Goal: Task Accomplishment & Management: Manage account settings

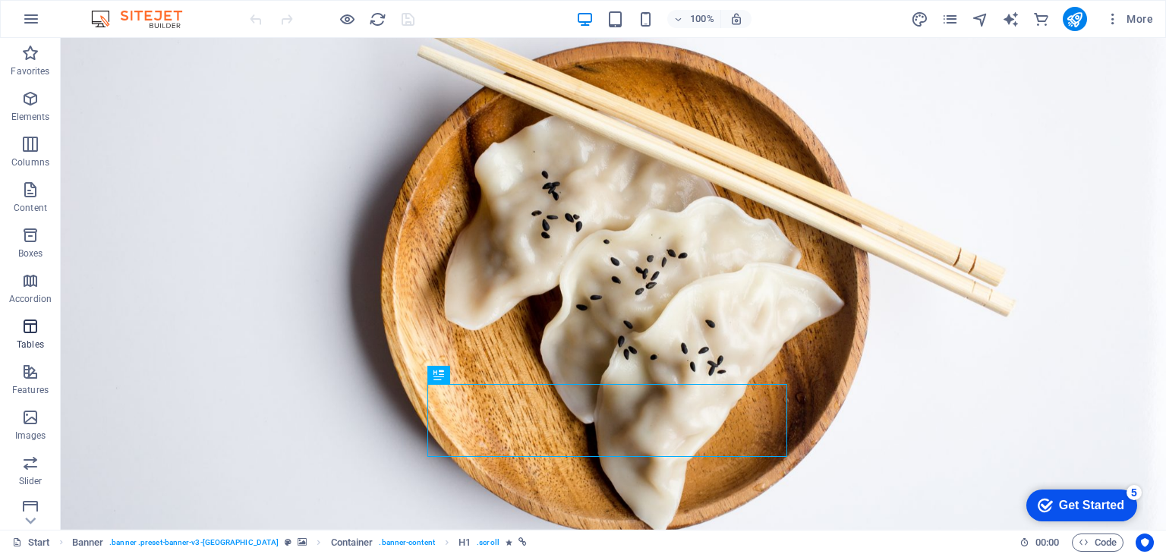
scroll to position [237, 0]
click at [0, 348] on button "Forms" at bounding box center [30, 371] width 61 height 46
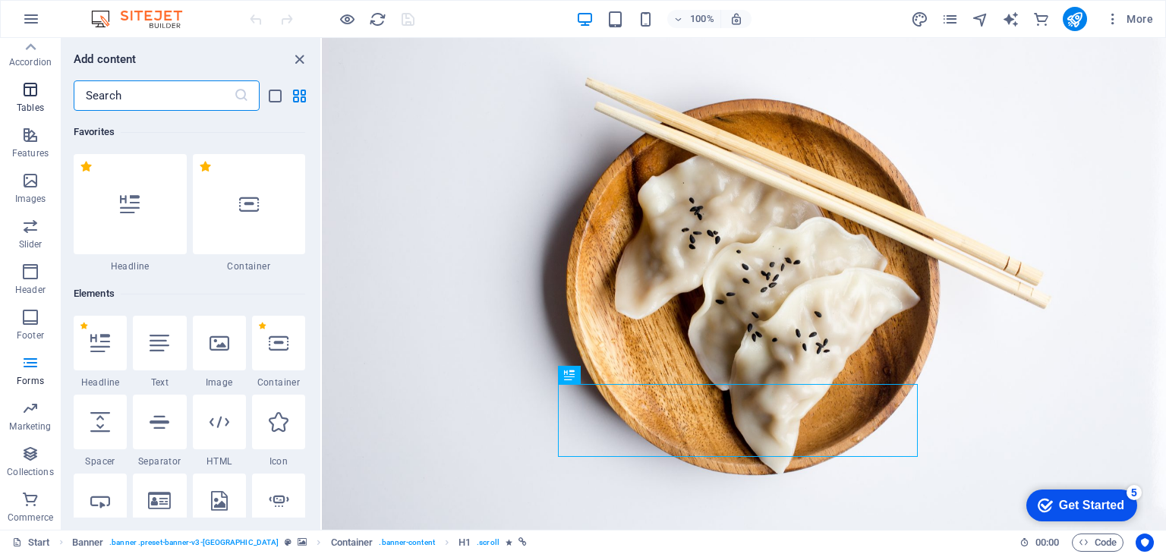
scroll to position [0, 0]
click at [39, 25] on button "button" at bounding box center [31, 19] width 36 height 36
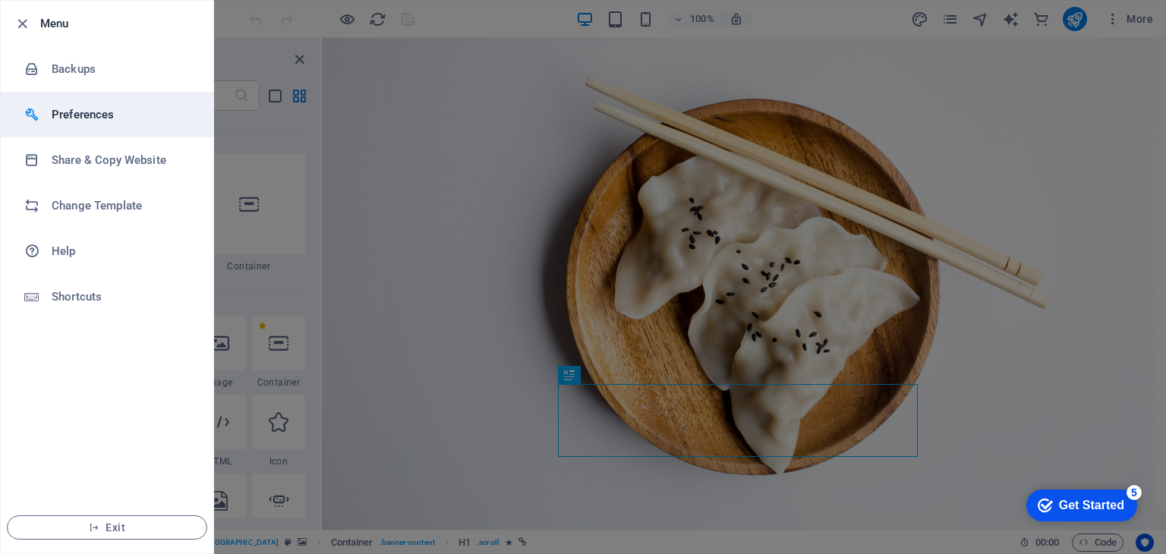
click at [98, 109] on h6 "Preferences" at bounding box center [122, 115] width 140 height 18
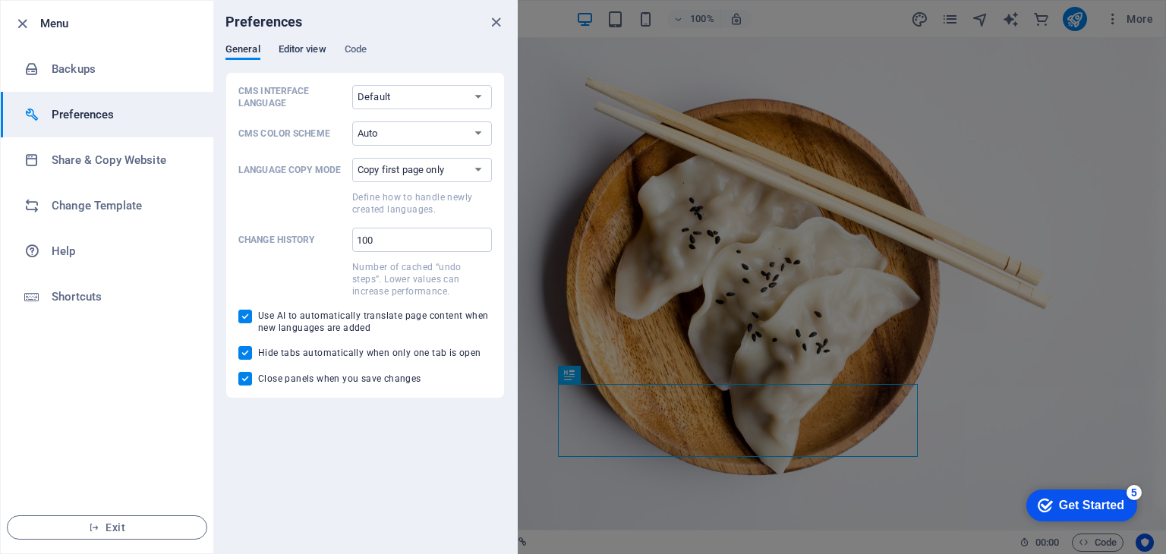
click at [292, 49] on span "Editor view" at bounding box center [303, 50] width 48 height 21
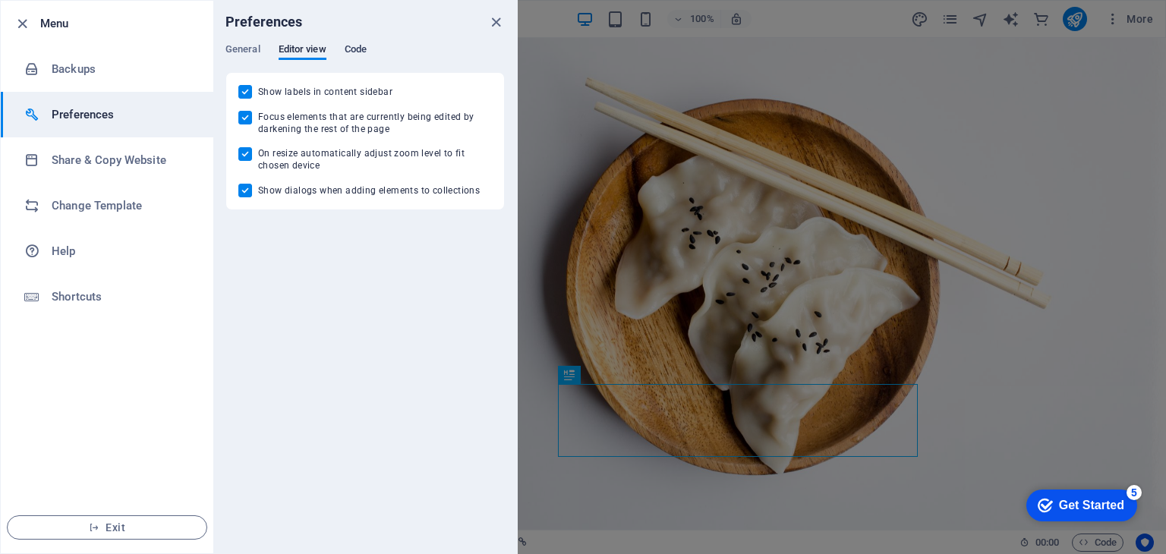
click at [358, 55] on span "Code" at bounding box center [356, 50] width 22 height 21
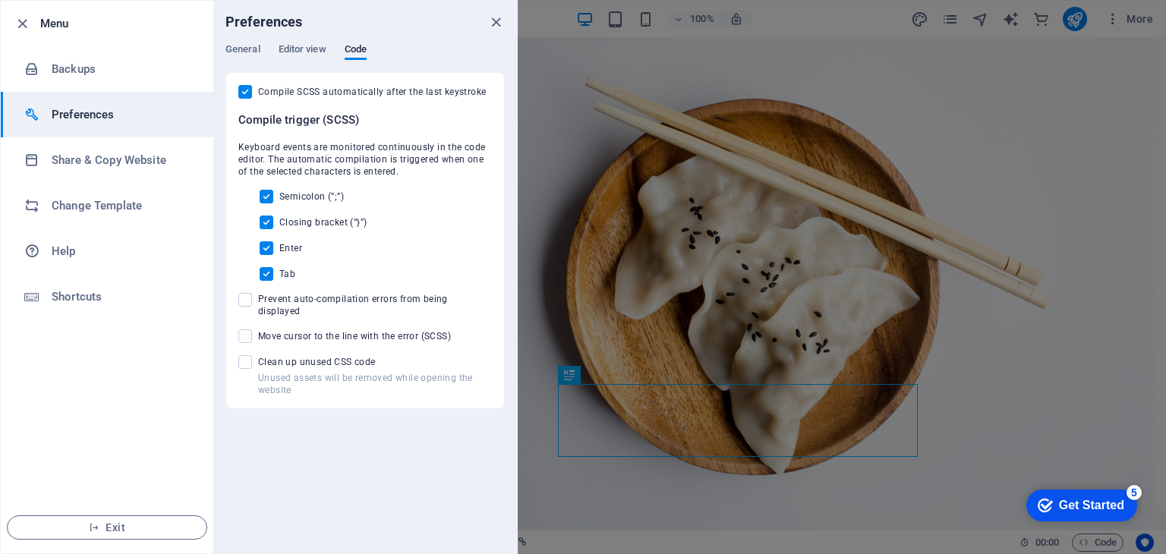
click at [388, 96] on span "Compile SCSS automatically after the last keystroke" at bounding box center [372, 92] width 228 height 12
click at [258, 96] on input "Compile SCSS automatically after the last keystroke" at bounding box center [248, 92] width 20 height 14
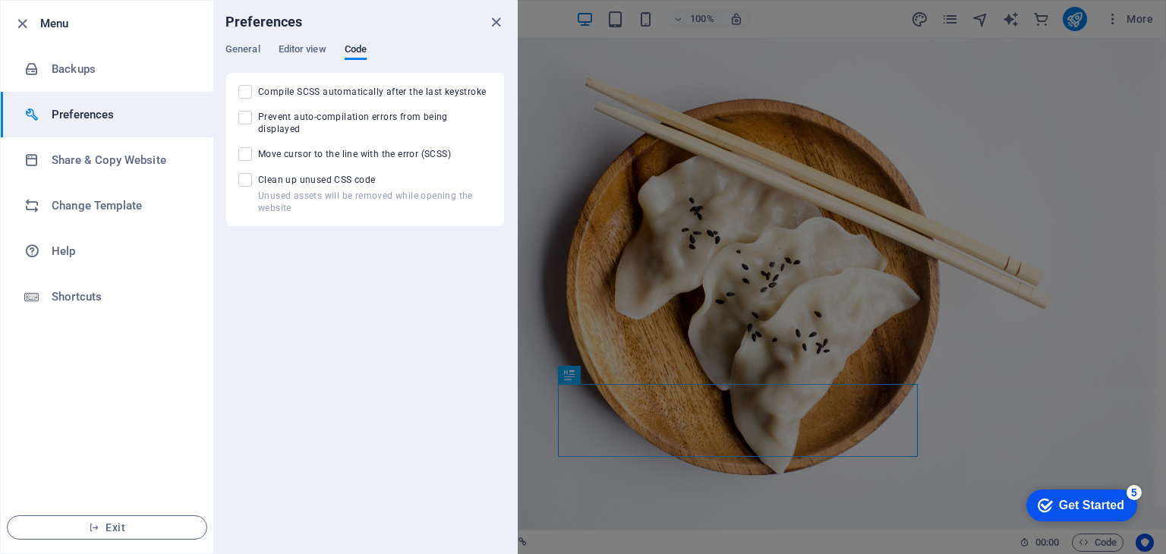
click at [388, 96] on span "Compile SCSS automatically after the last keystroke" at bounding box center [372, 92] width 228 height 12
click at [258, 96] on input "Compile SCSS automatically after the last keystroke" at bounding box center [248, 92] width 20 height 14
checkbox input "true"
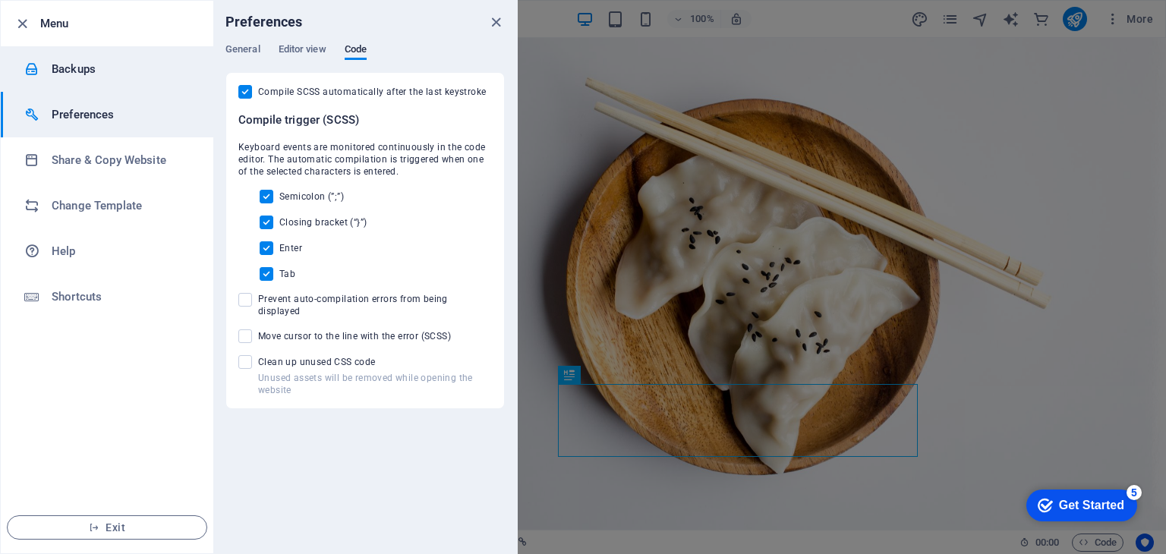
click at [82, 75] on h6 "Backups" at bounding box center [122, 69] width 140 height 18
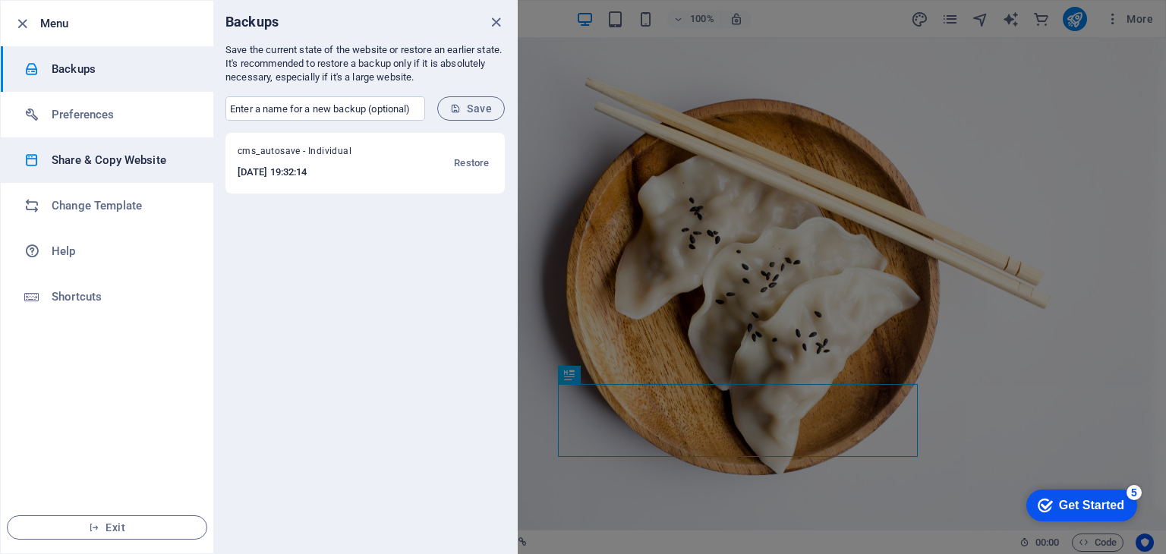
click at [125, 156] on h6 "Share & Copy Website" at bounding box center [122, 160] width 140 height 18
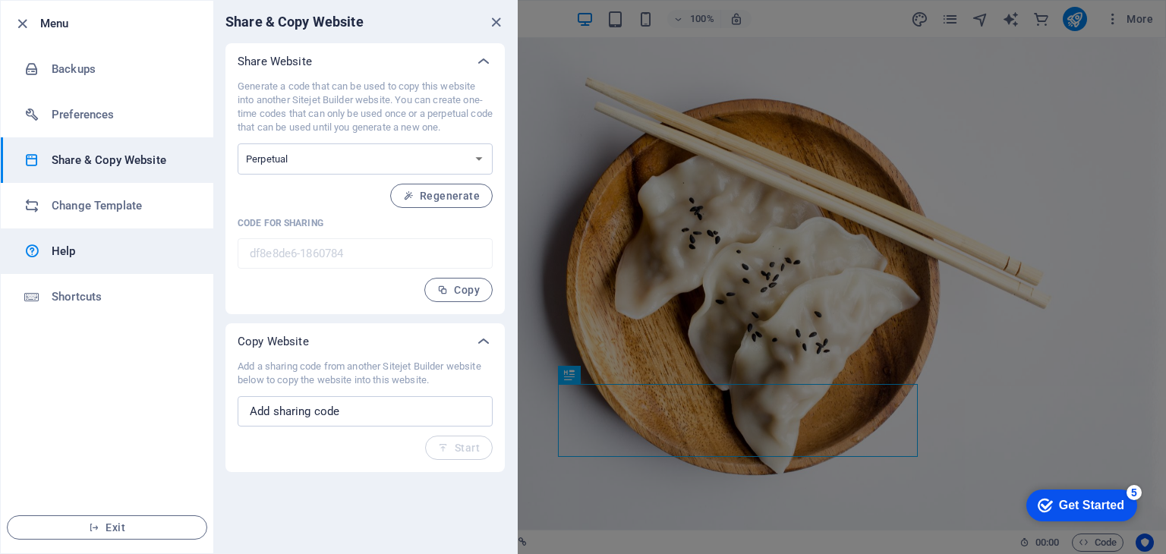
click at [61, 246] on h6 "Help" at bounding box center [122, 251] width 140 height 18
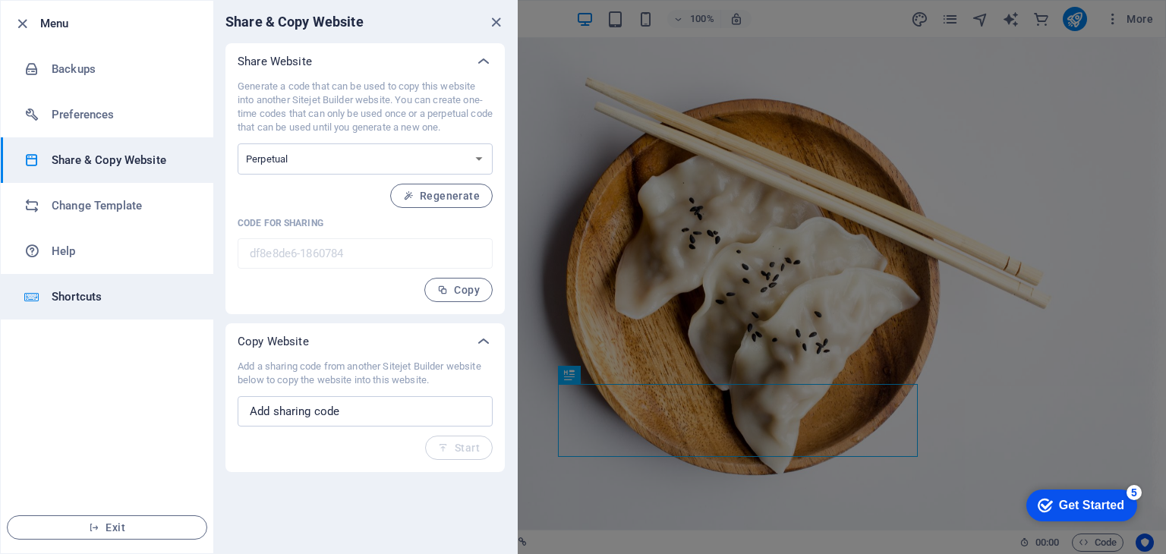
click at [61, 292] on h6 "Shortcuts" at bounding box center [122, 297] width 140 height 18
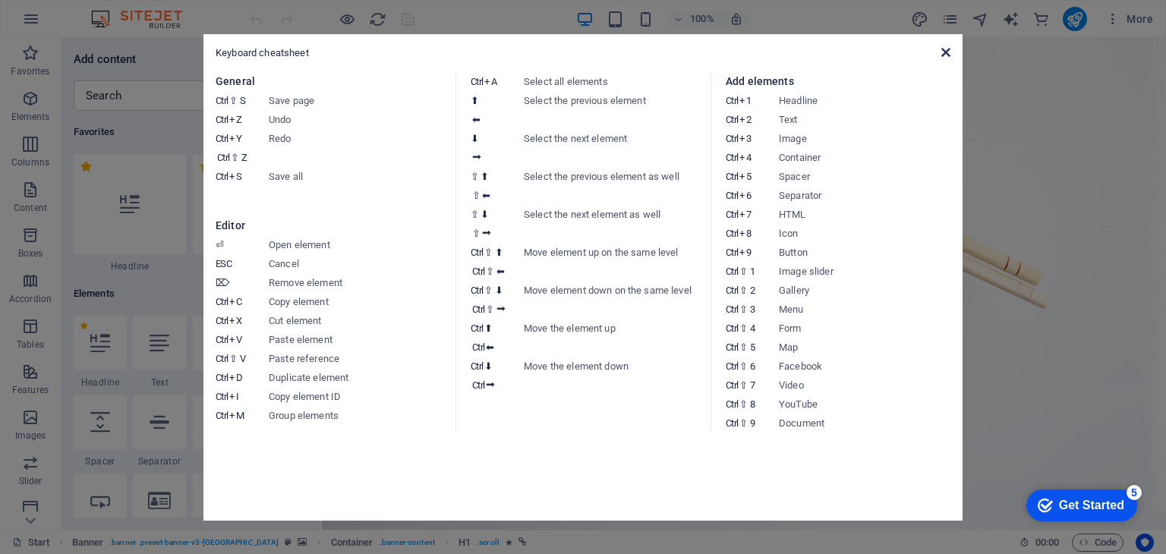
click at [950, 46] on icon at bounding box center [945, 52] width 9 height 12
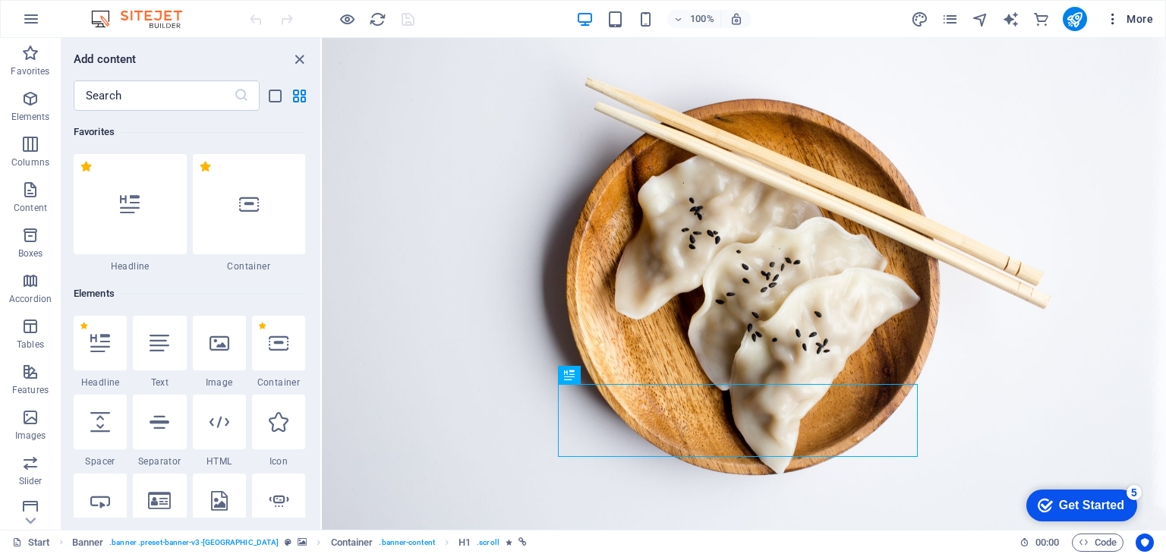
click at [1109, 23] on icon "button" at bounding box center [1112, 18] width 15 height 15
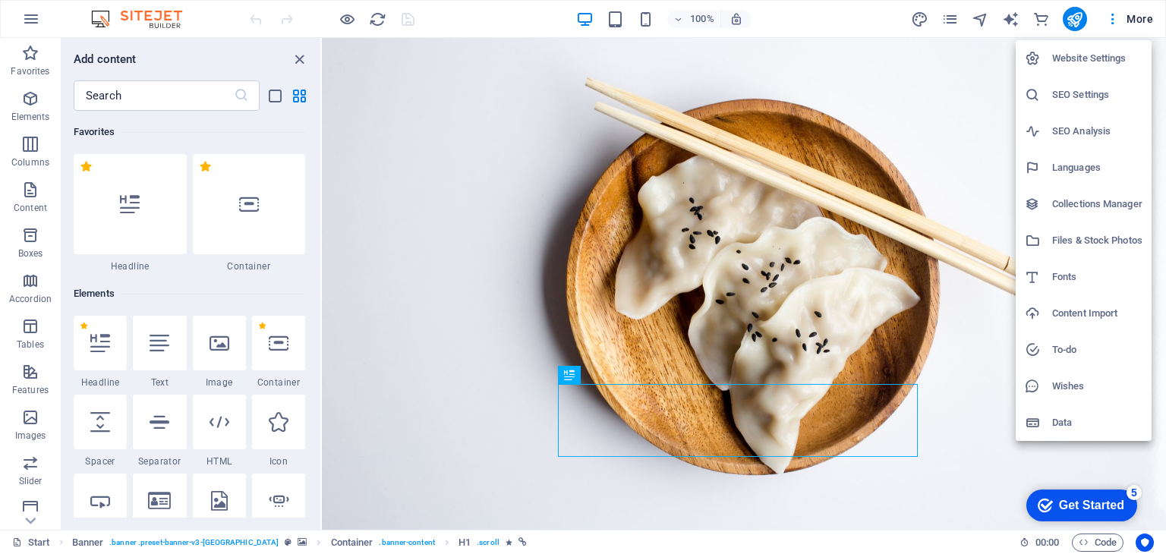
click at [1057, 418] on h6 "Data" at bounding box center [1097, 423] width 90 height 18
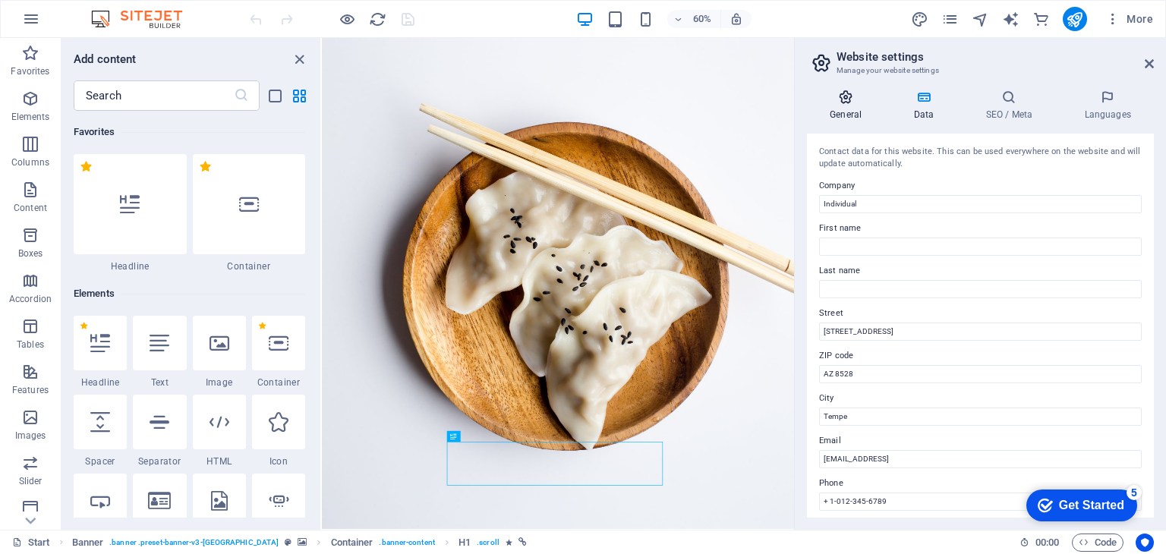
click at [841, 113] on h4 "General" at bounding box center [849, 106] width 84 height 32
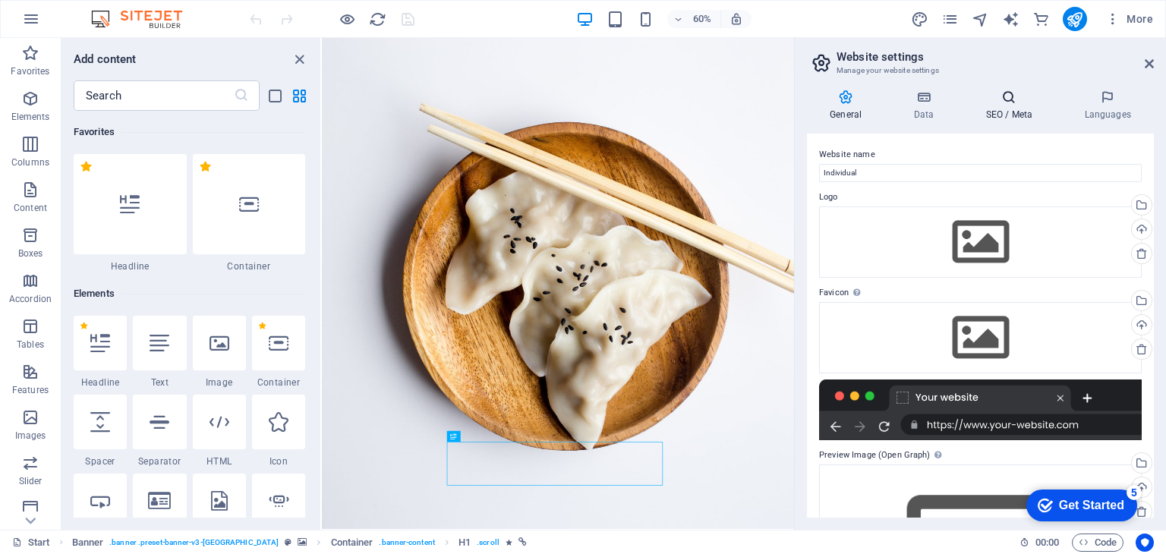
click at [1013, 104] on icon at bounding box center [1009, 97] width 93 height 15
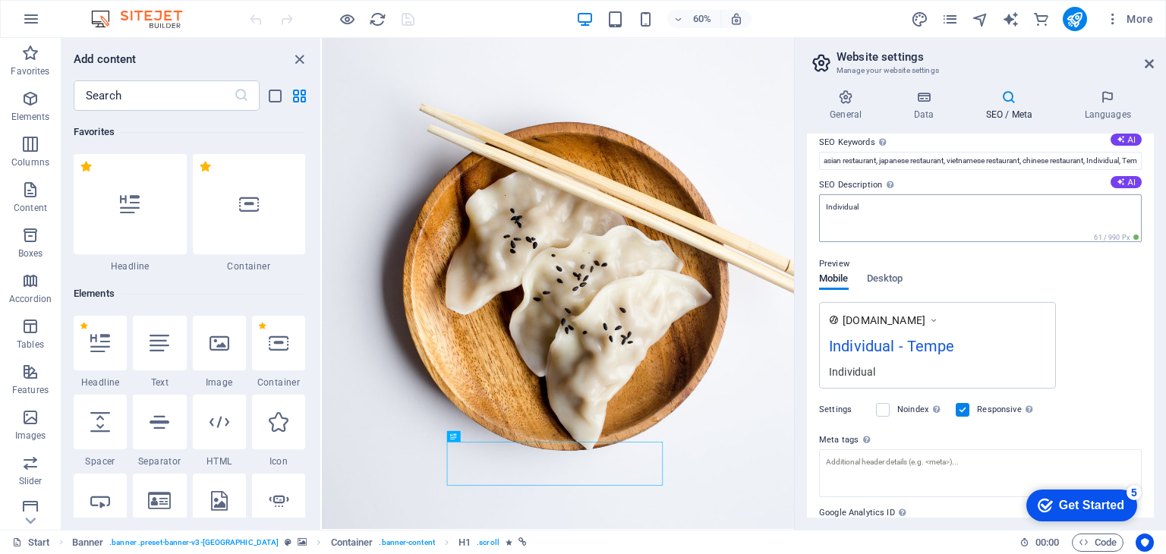
scroll to position [173, 0]
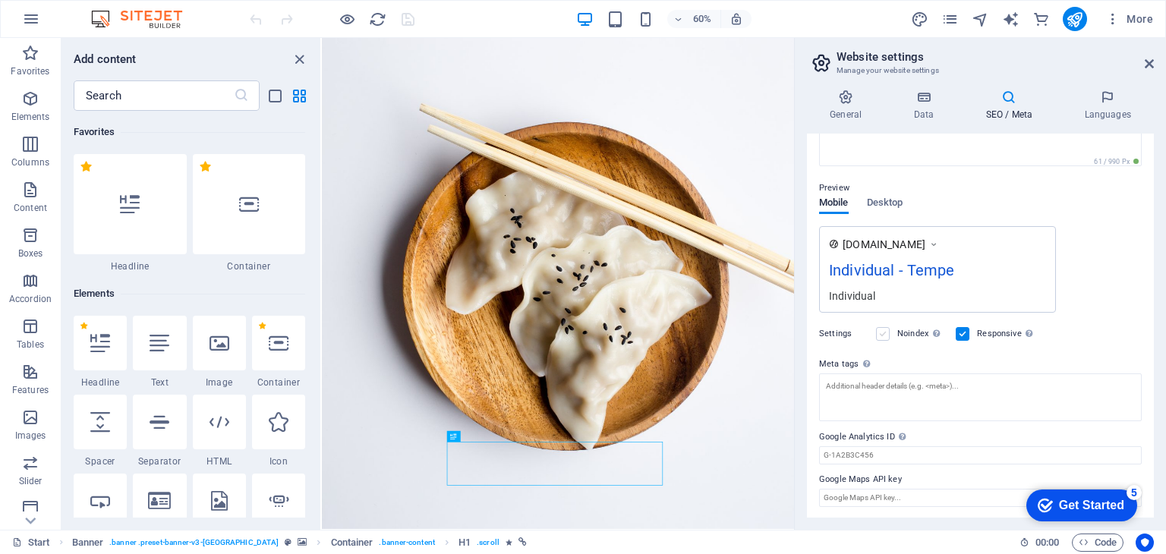
click at [888, 335] on label at bounding box center [883, 334] width 14 height 14
click at [0, 0] on input "Noindex Instruct search engines to exclude this website from search results." at bounding box center [0, 0] width 0 height 0
click at [969, 332] on label at bounding box center [963, 334] width 14 height 14
click at [0, 0] on input "Responsive Determine whether the website should be responsive based on screen r…" at bounding box center [0, 0] width 0 height 0
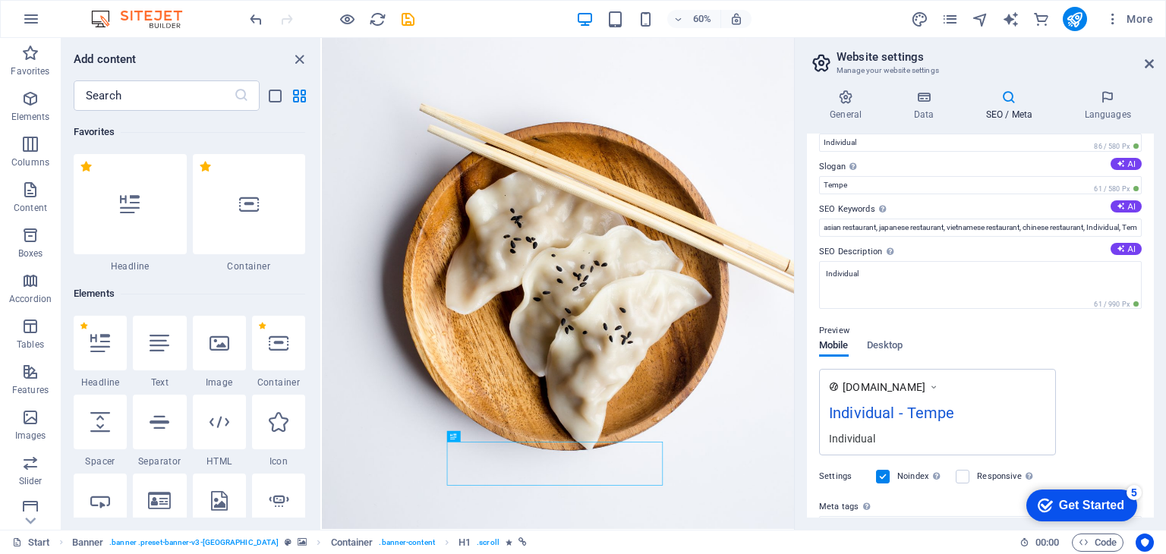
scroll to position [0, 0]
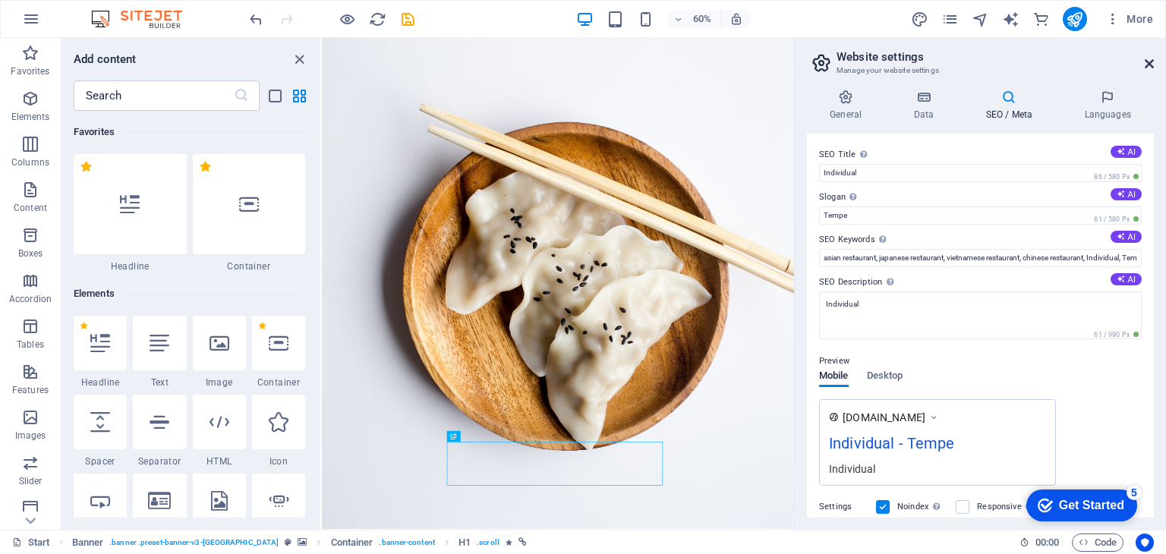
click at [1148, 69] on icon at bounding box center [1149, 64] width 9 height 12
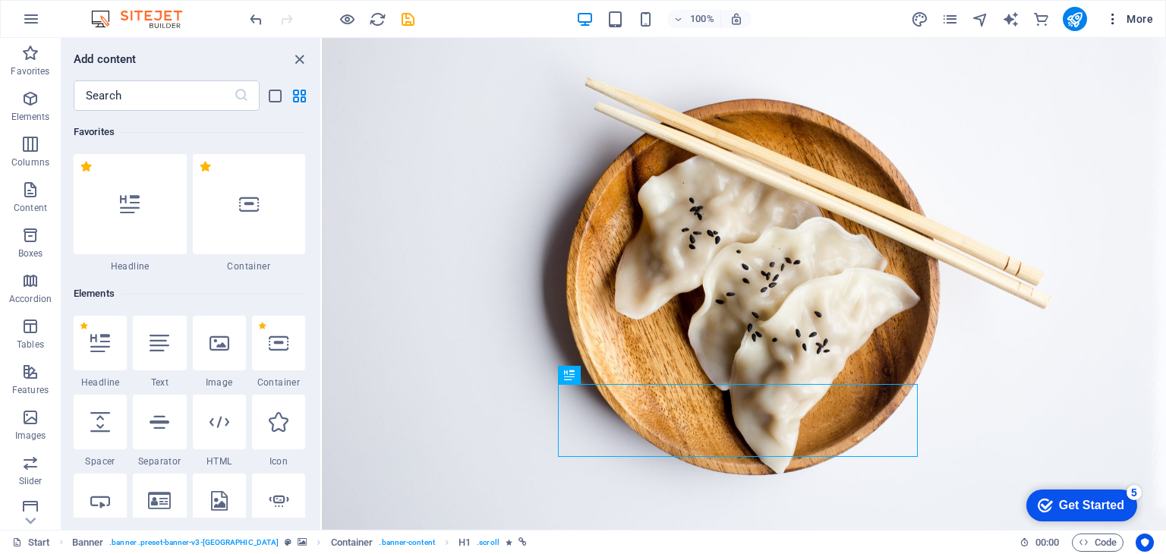
click at [1136, 24] on span "More" at bounding box center [1129, 18] width 48 height 15
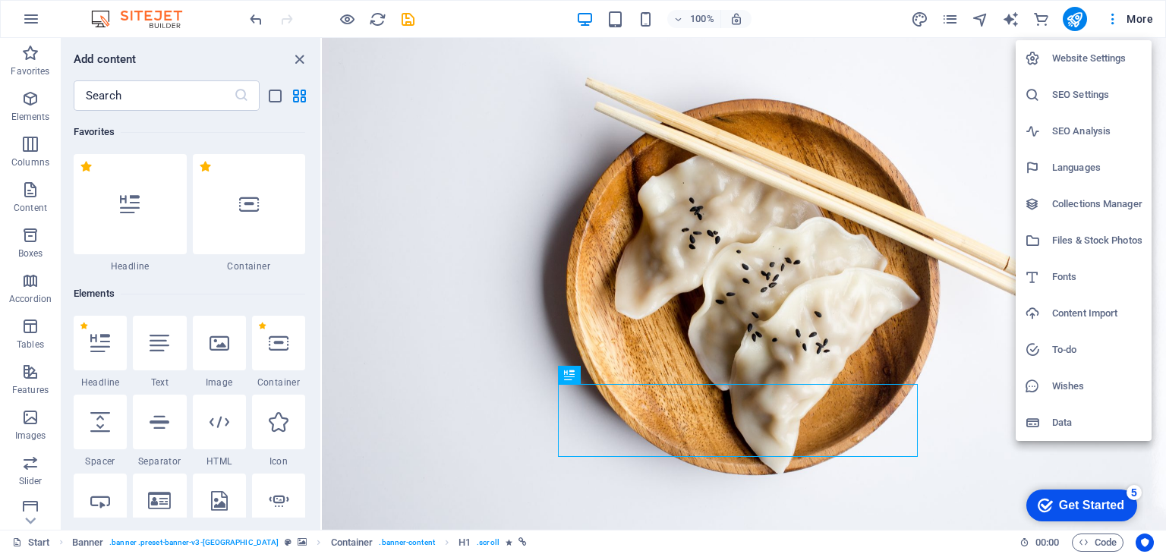
click at [1078, 44] on li "Website Settings" at bounding box center [1084, 58] width 136 height 36
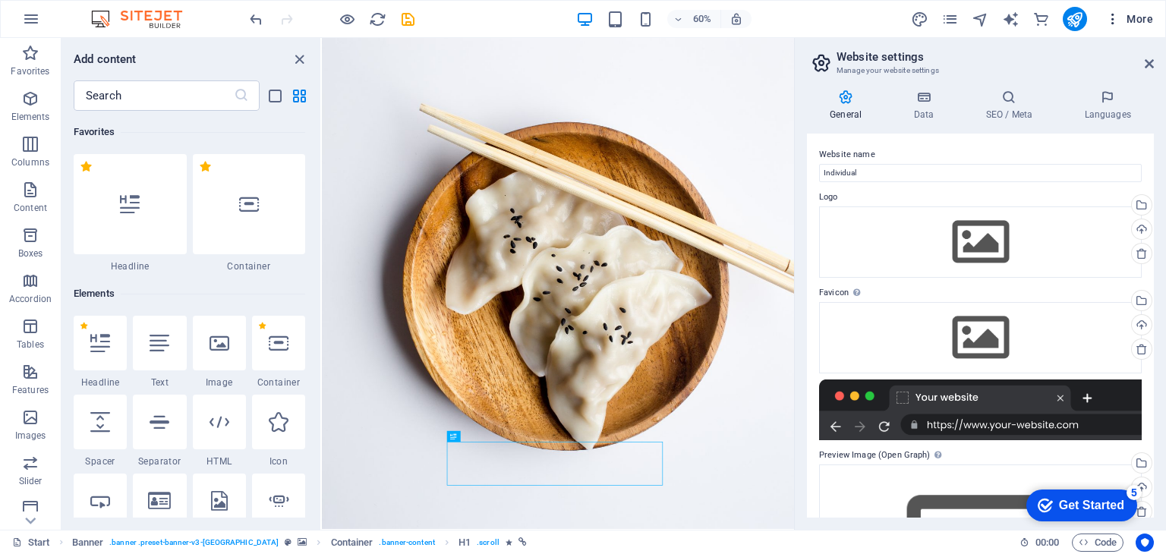
click at [1149, 20] on span "More" at bounding box center [1129, 18] width 48 height 15
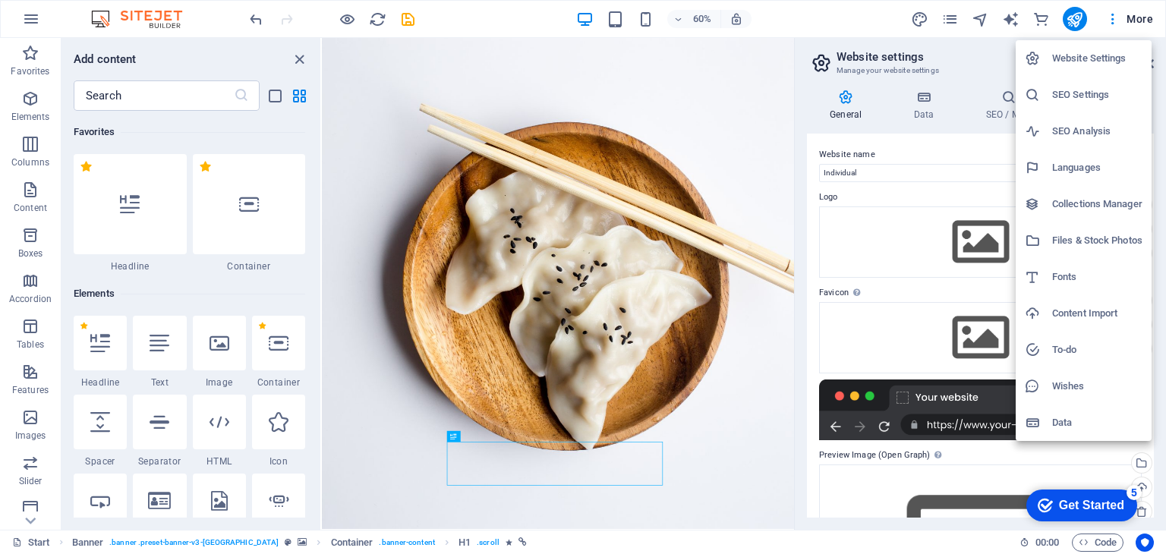
click at [1122, 57] on h6 "Website Settings" at bounding box center [1097, 58] width 90 height 18
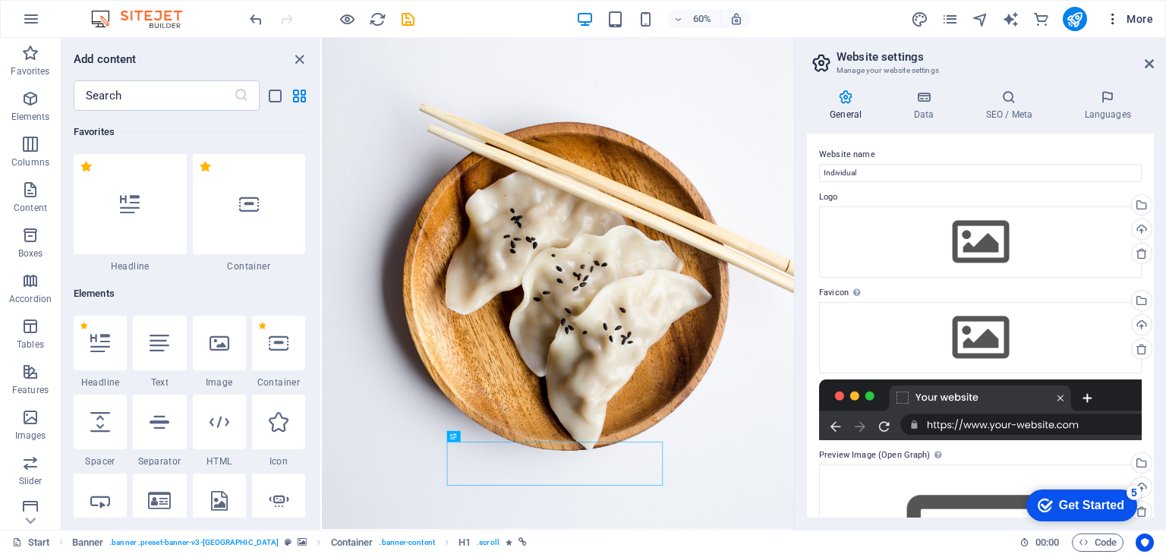
click at [1142, 26] on span "More" at bounding box center [1129, 18] width 48 height 15
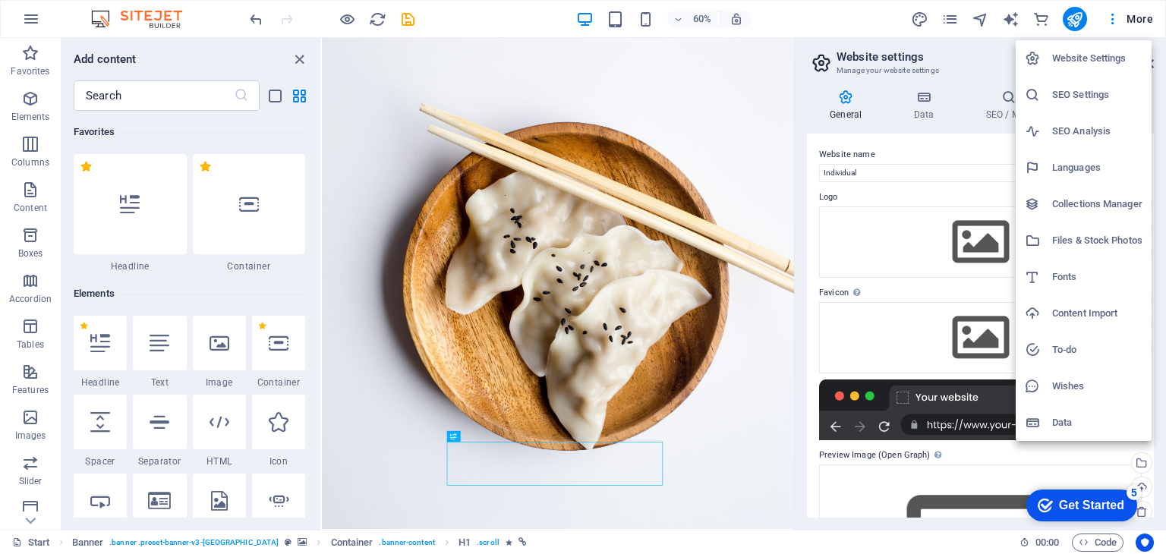
click at [1078, 239] on h6 "Files & Stock Photos" at bounding box center [1097, 241] width 90 height 18
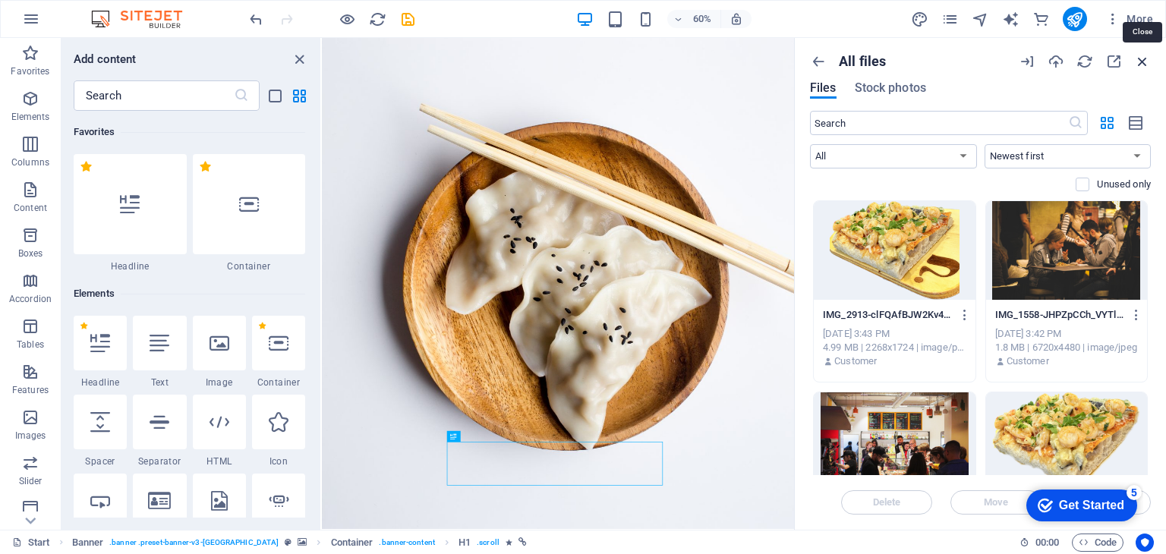
click at [1134, 62] on icon "button" at bounding box center [1142, 61] width 17 height 17
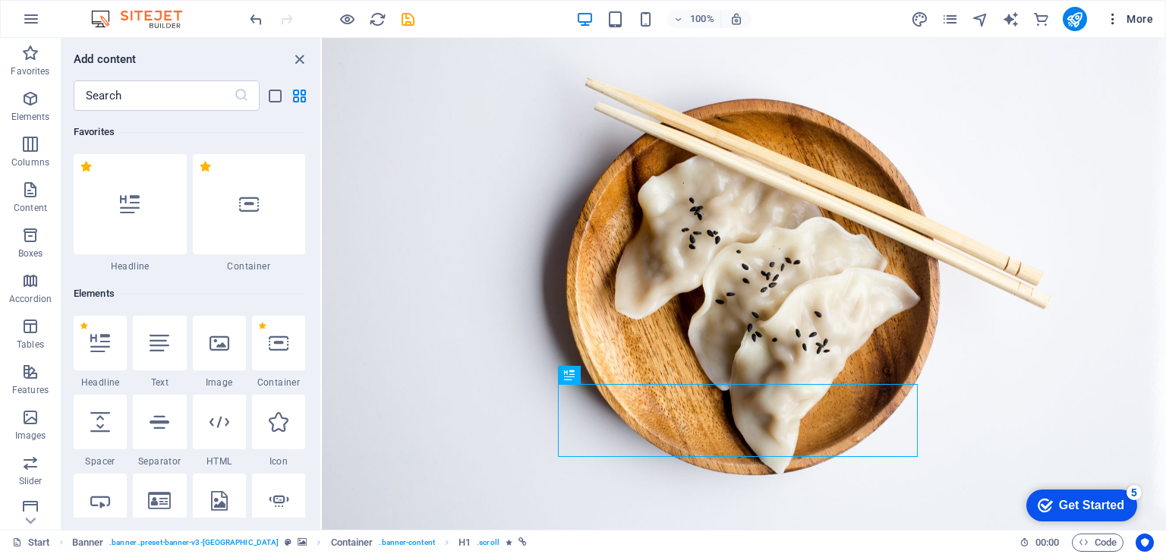
click at [1141, 17] on span "More" at bounding box center [1129, 18] width 48 height 15
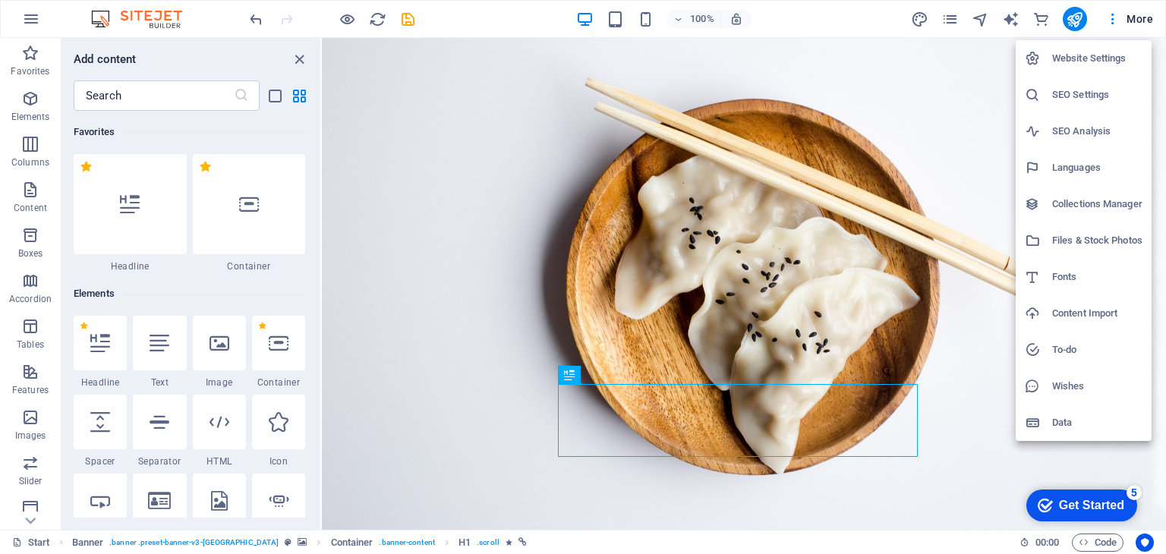
click at [1122, 204] on h6 "Collections Manager" at bounding box center [1097, 204] width 90 height 18
